Goal: Task Accomplishment & Management: Complete application form

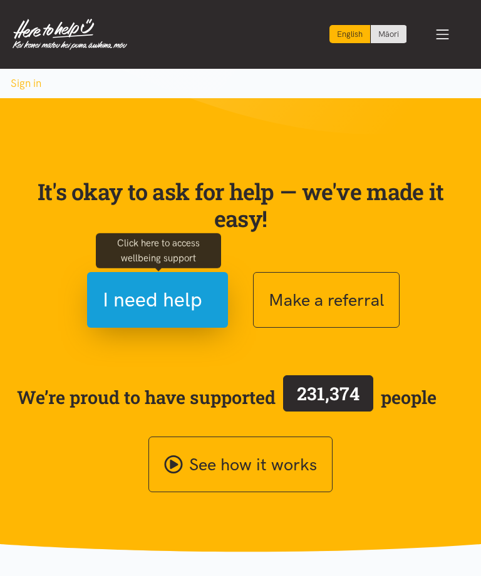
click at [158, 300] on span "I need help" at bounding box center [153, 300] width 100 height 32
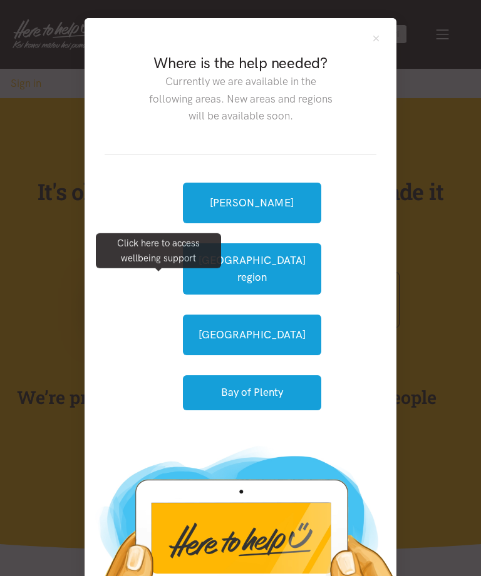
click at [255, 320] on link "[GEOGRAPHIC_DATA]" at bounding box center [252, 335] width 138 height 41
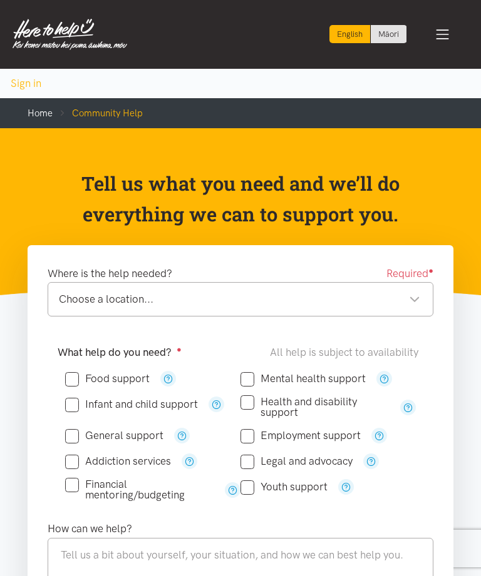
click at [115, 381] on input "Food support" at bounding box center [107, 379] width 84 height 11
checkbox input "true"
click at [417, 297] on div "Choose a location..." at bounding box center [239, 299] width 361 height 17
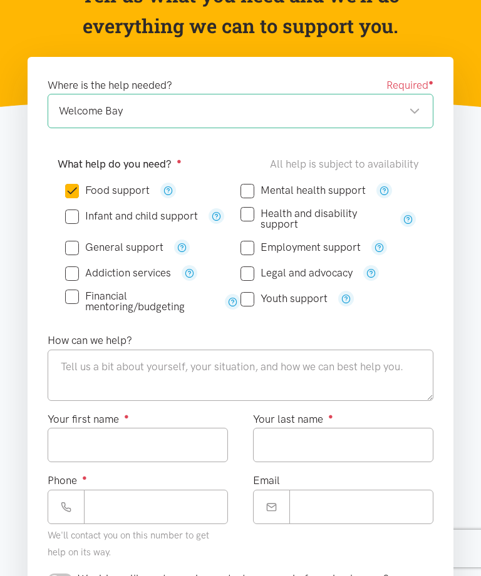
scroll to position [178, 0]
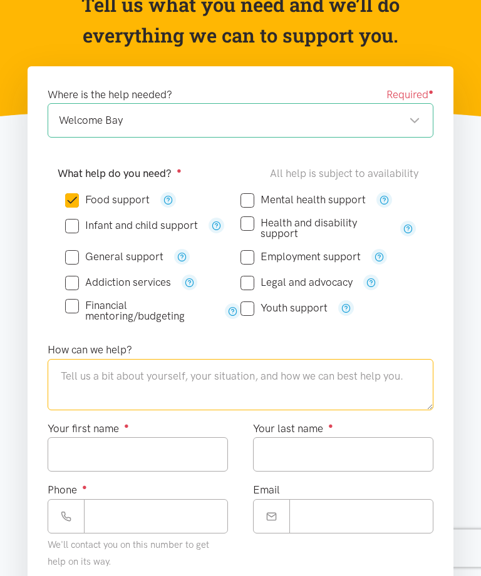
click at [381, 379] on textarea at bounding box center [241, 385] width 386 height 51
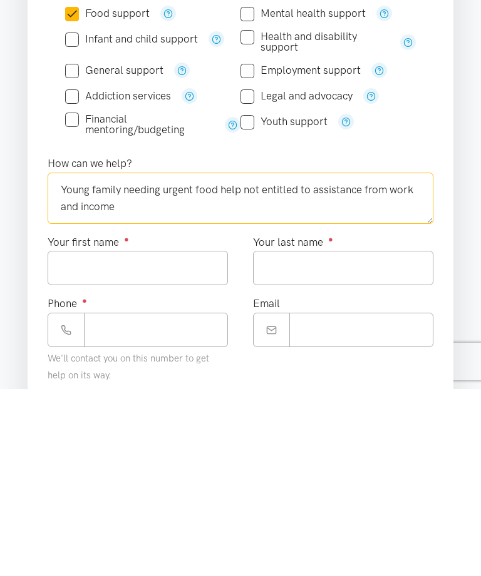
type textarea "Young family needing urgent food help not entitled to assistance from work and …"
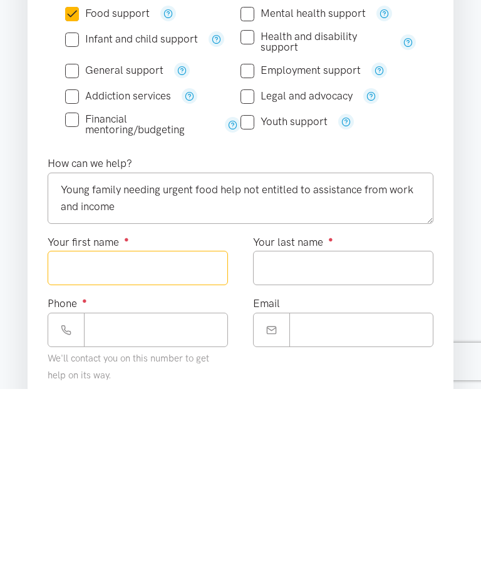
click at [166, 438] on input "Your first name ●" at bounding box center [138, 455] width 180 height 34
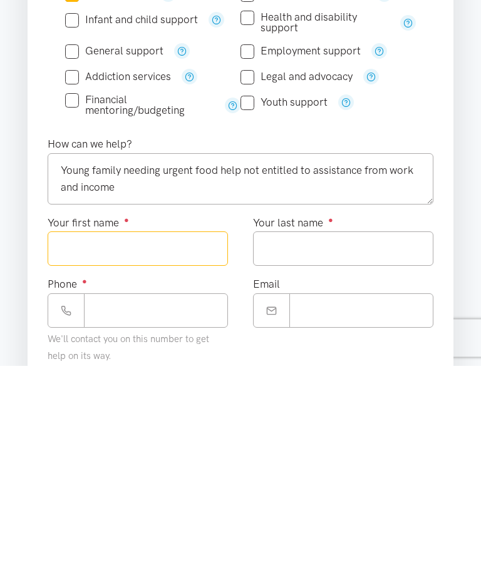
scroll to position [175, 0]
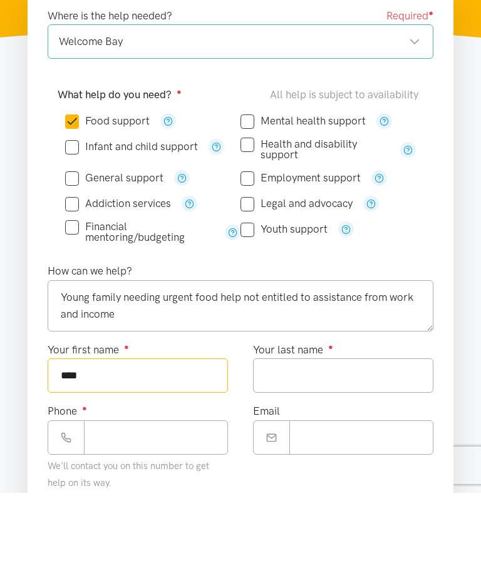
type input "****"
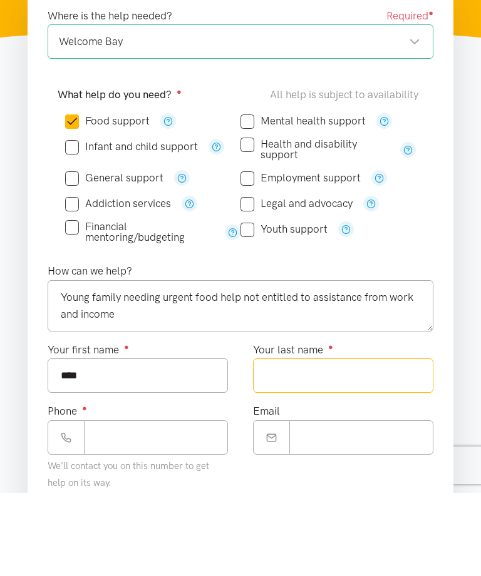
click at [357, 442] on input "Your last name ●" at bounding box center [343, 459] width 180 height 34
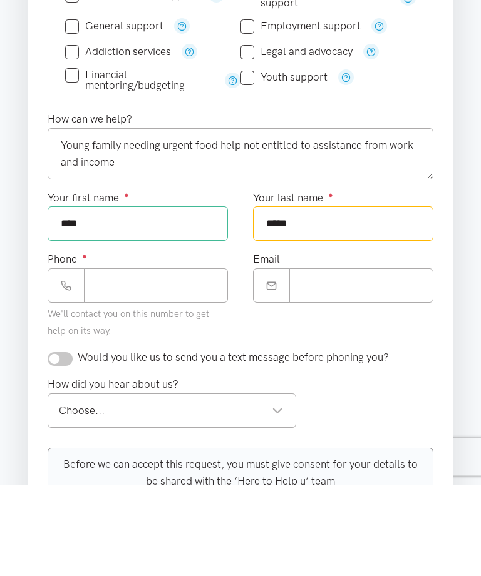
scroll to position [319, 0]
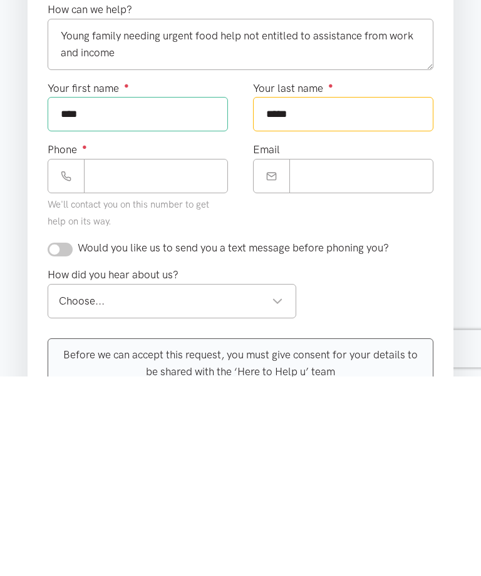
click at [207, 493] on div "Choose..." at bounding box center [171, 501] width 224 height 17
type input "*****"
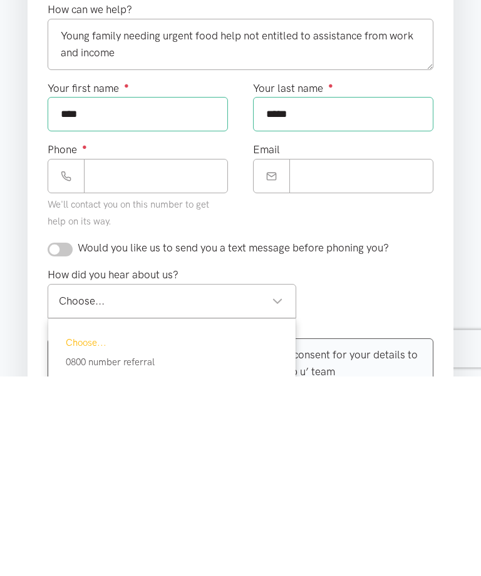
scroll to position [520, 0]
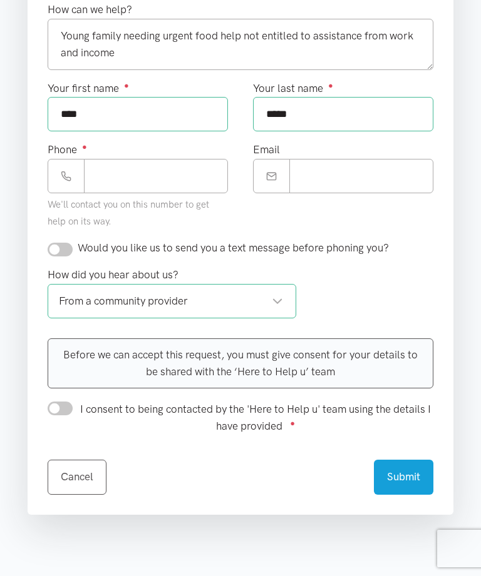
click at [63, 411] on input "I consent to being contacted by the 'Here to Help u' team using the details I h…" at bounding box center [60, 409] width 25 height 14
checkbox input "true"
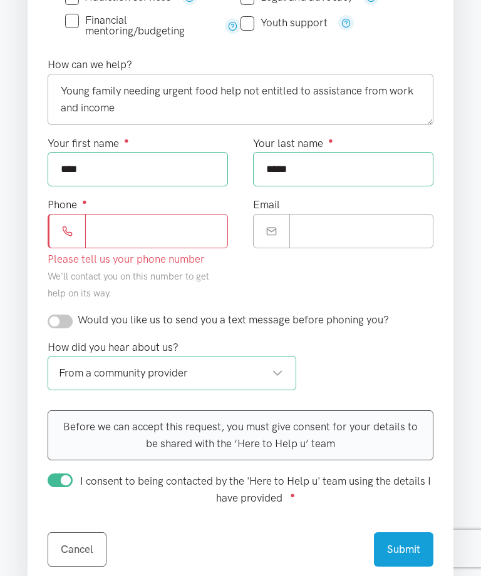
scroll to position [454, 0]
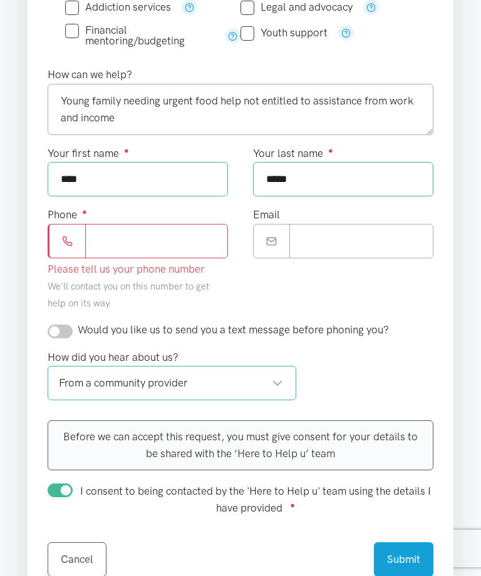
click at [189, 237] on input "Phone ●" at bounding box center [156, 241] width 143 height 34
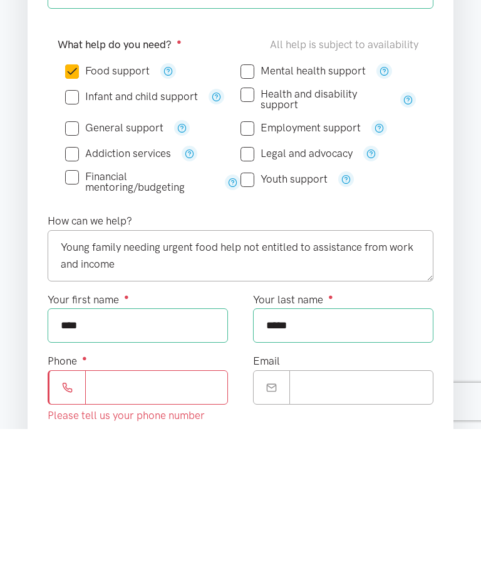
scroll to position [214, 0]
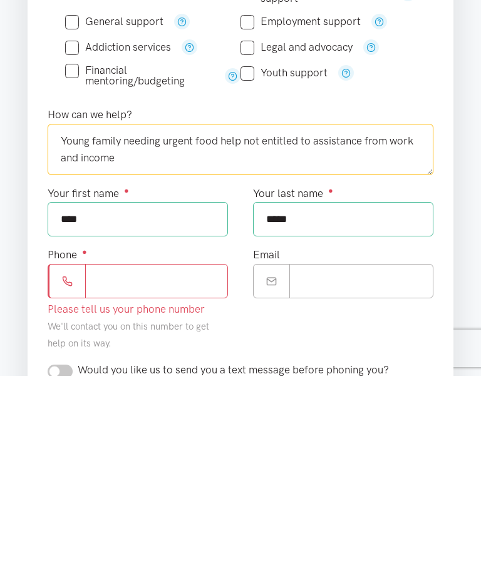
click at [123, 324] on textarea "Young family needing urgent food help not entitled to assistance from work and …" at bounding box center [241, 349] width 386 height 51
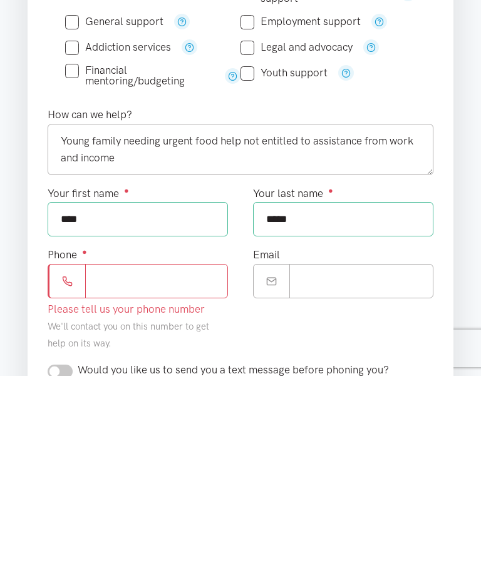
click at [170, 464] on input "Phone ●" at bounding box center [156, 481] width 143 height 34
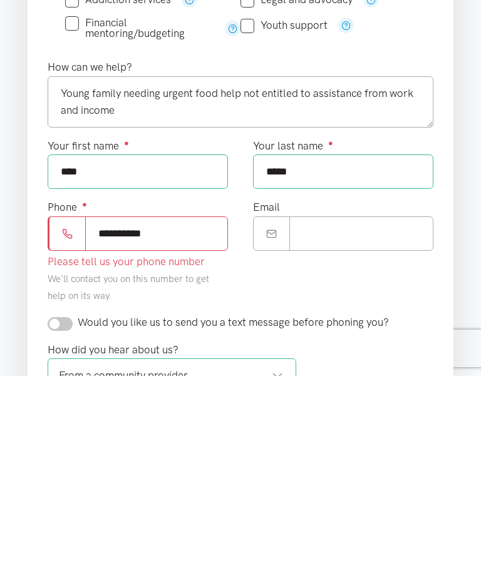
type input "**********"
click at [62, 515] on div "Would you like us to send you a text message before phoning you?" at bounding box center [240, 528] width 411 height 27
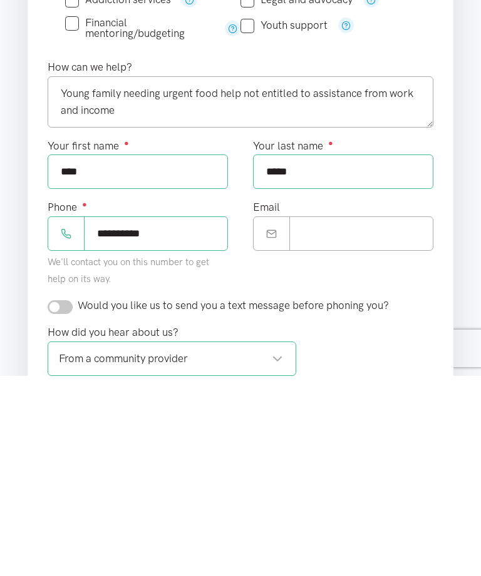
scroll to position [463, 0]
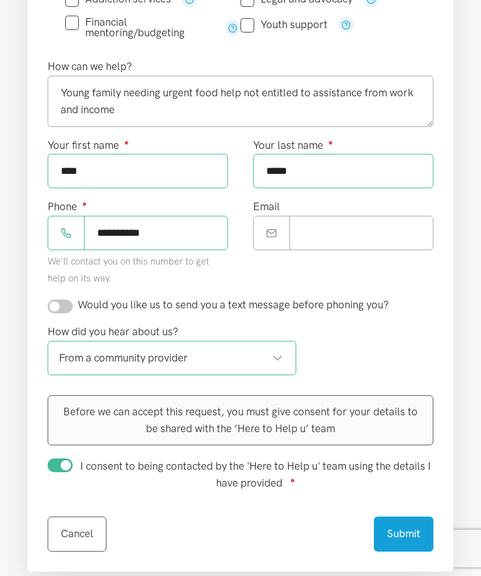
click at [57, 300] on input "checkbox" at bounding box center [60, 307] width 25 height 14
checkbox input "true"
click at [409, 530] on button "Submit" at bounding box center [403, 534] width 59 height 34
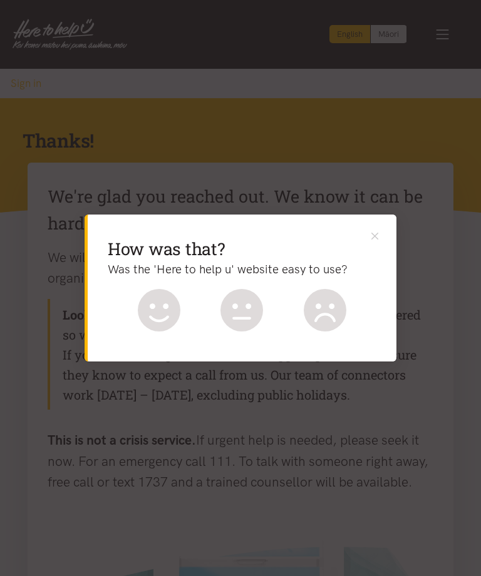
click at [169, 314] on icon at bounding box center [159, 310] width 43 height 43
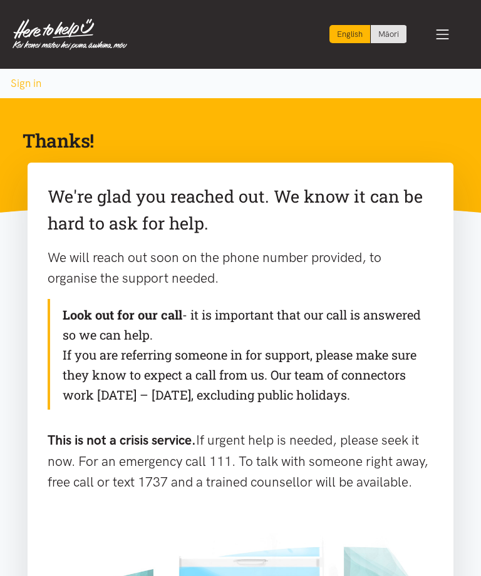
click at [440, 33] on span "Toggle navigation" at bounding box center [442, 34] width 16 height 16
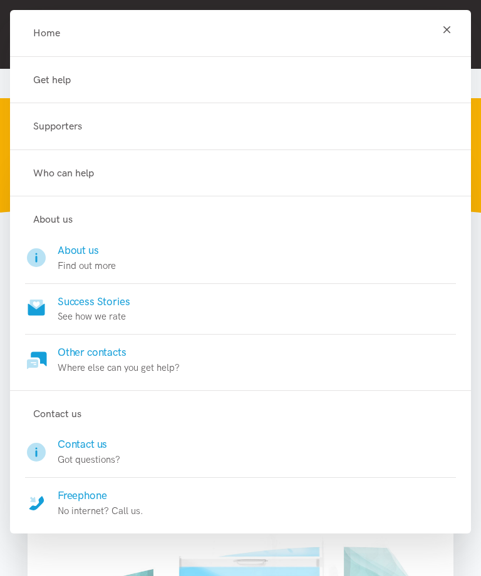
click at [99, 354] on h4 "Other contacts" at bounding box center [119, 353] width 122 height 16
